Goal: Transaction & Acquisition: Book appointment/travel/reservation

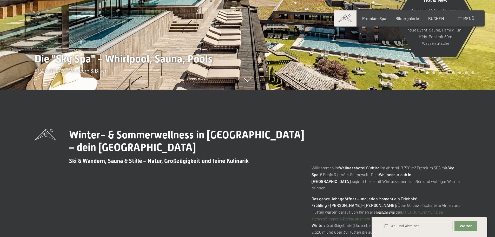
scroll to position [156, 0]
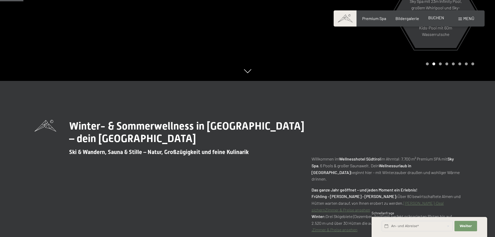
click at [435, 19] on span "BUCHEN" at bounding box center [436, 17] width 16 height 5
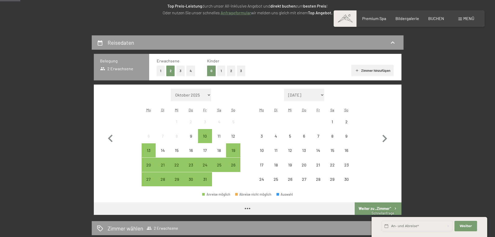
scroll to position [104, 0]
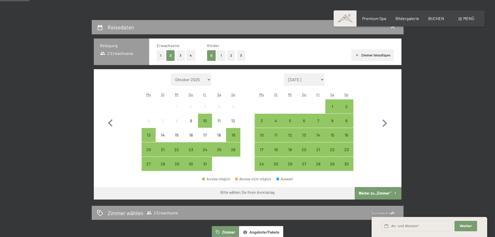
click at [207, 136] on span "Einwilligung Marketing*" at bounding box center [219, 133] width 43 height 5
click at [195, 136] on input "Einwilligung Marketing*" at bounding box center [192, 133] width 5 height 5
click at [235, 136] on span "Einwilligung Marketing*" at bounding box center [219, 133] width 43 height 5
click at [195, 136] on input "Einwilligung Marketing*" at bounding box center [192, 133] width 5 height 5
click at [232, 136] on span "Einwilligung Marketing*" at bounding box center [219, 133] width 43 height 5
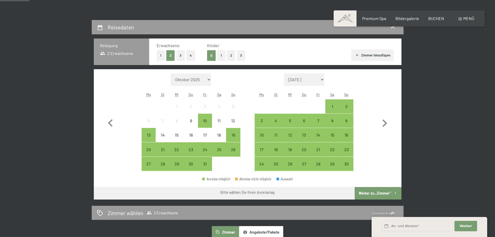
click at [195, 136] on input "Einwilligung Marketing*" at bounding box center [192, 133] width 5 height 5
checkbox input "false"
click at [149, 150] on div "20" at bounding box center [148, 153] width 13 height 13
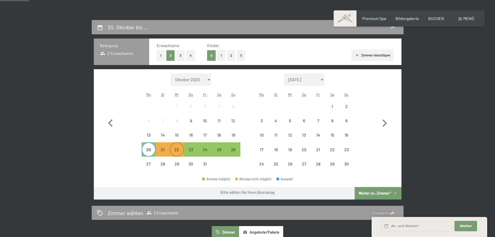
click at [177, 151] on div "22" at bounding box center [176, 153] width 13 height 13
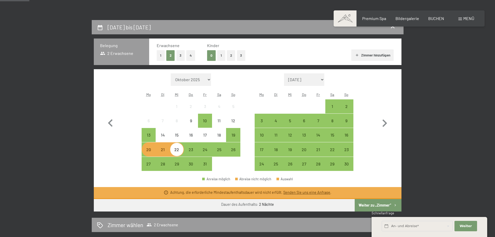
click at [373, 204] on button "Weiter zu „Zimmer“" at bounding box center [378, 205] width 47 height 12
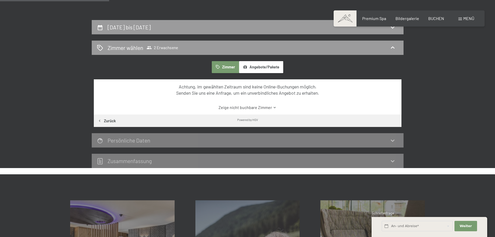
scroll to position [124, 0]
